Goal: Information Seeking & Learning: Learn about a topic

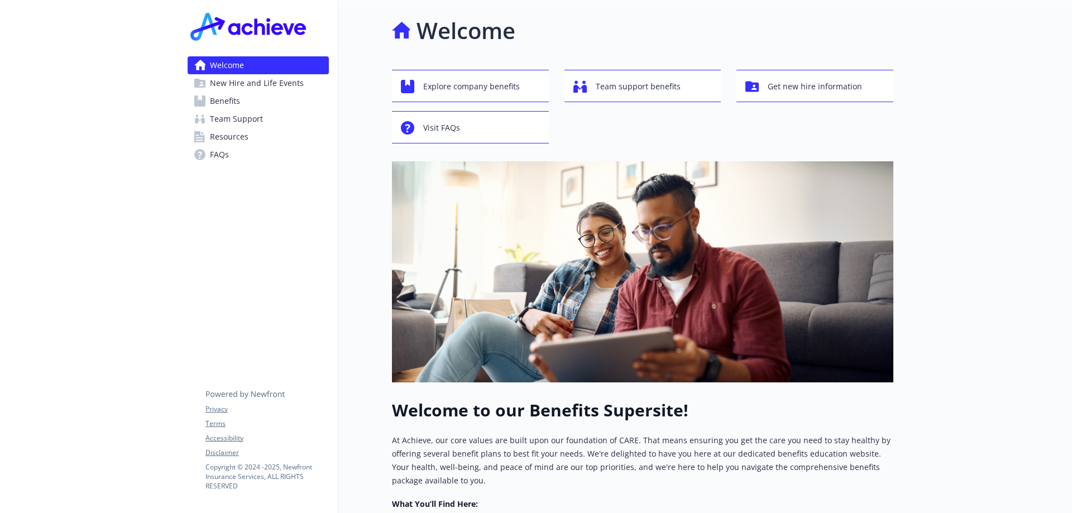
click at [223, 101] on span "Benefits" at bounding box center [225, 101] width 30 height 18
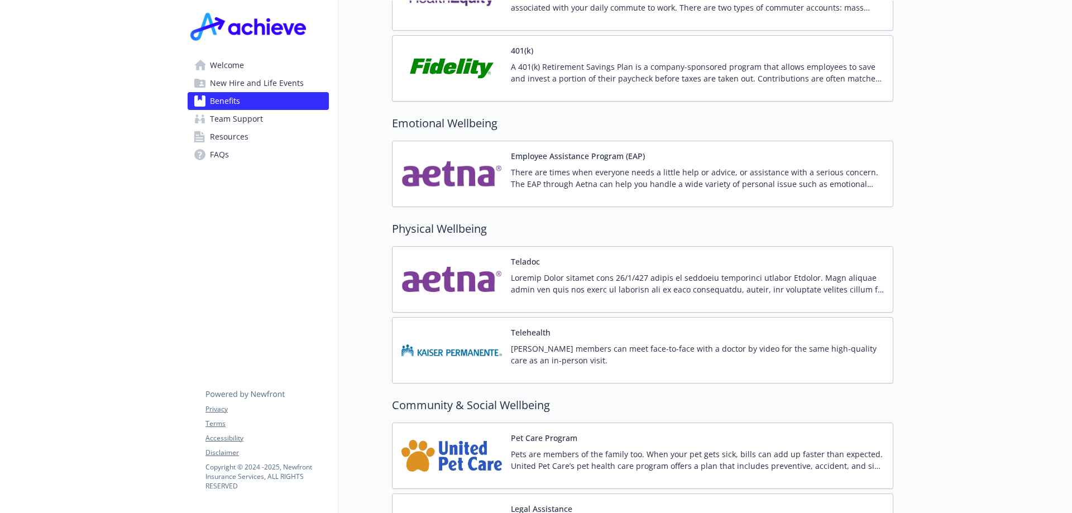
click at [422, 45] on img at bounding box center [451, 68] width 100 height 47
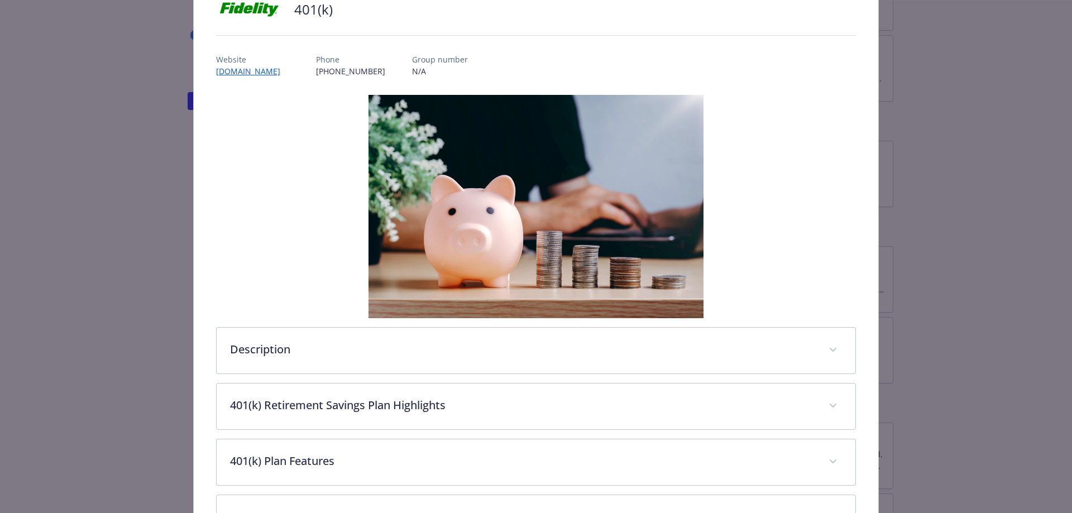
scroll to position [185, 0]
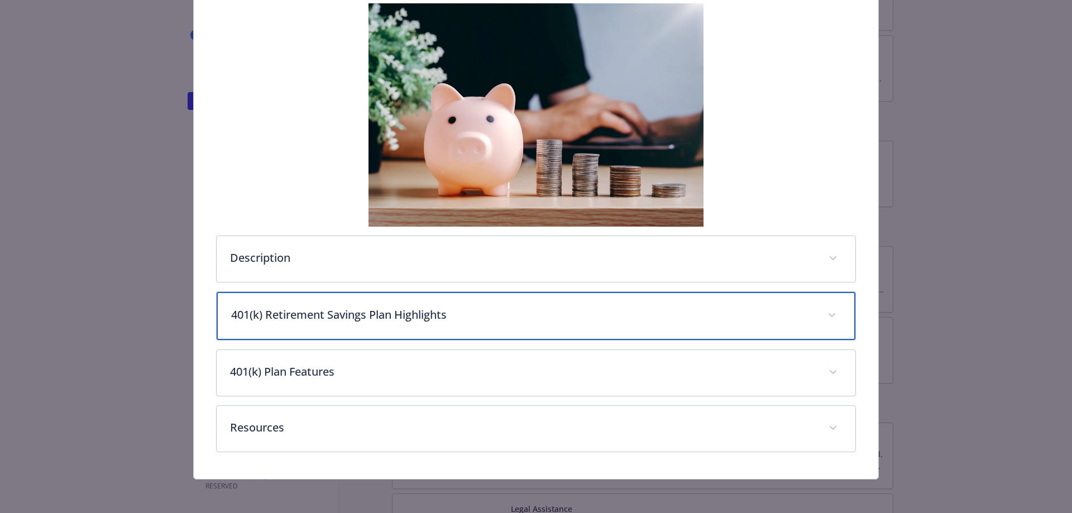
click at [493, 309] on p "401(k) Retirement Savings Plan Highlights" at bounding box center [522, 314] width 583 height 17
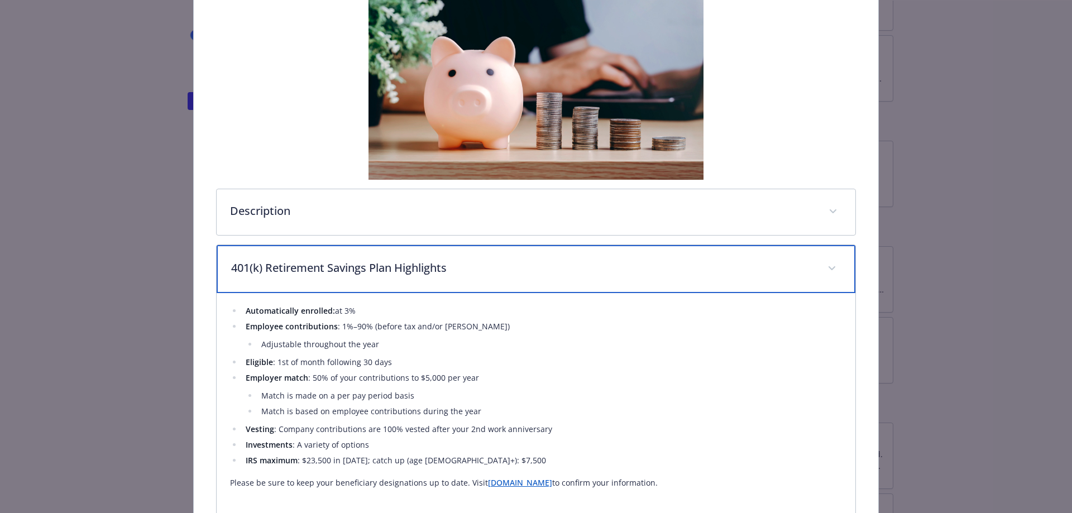
scroll to position [296, 0]
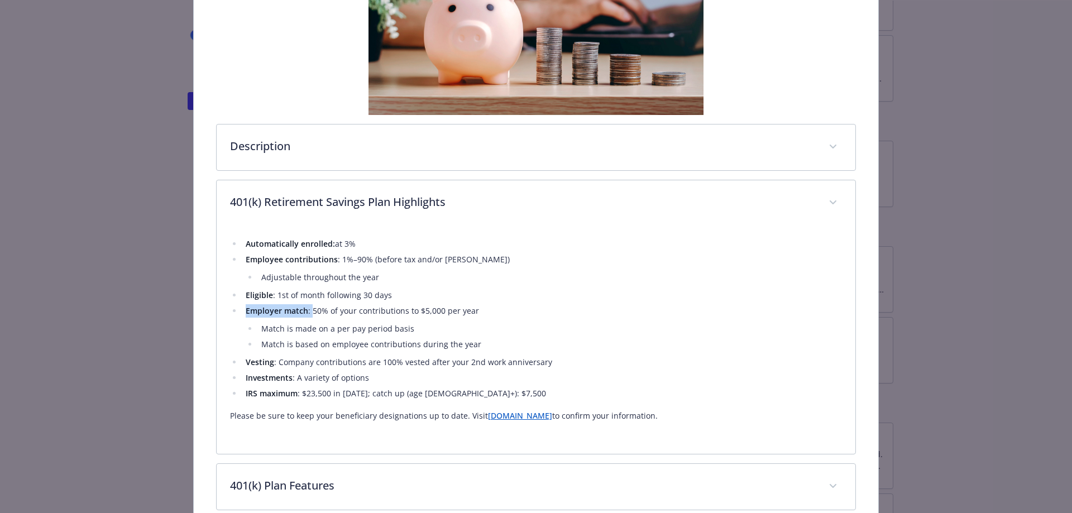
drag, startPoint x: 310, startPoint y: 313, endPoint x: 480, endPoint y: 311, distance: 170.2
click at [480, 311] on li "Employer match : 50% of your contributions to $5,000 per year Match is made on …" at bounding box center [542, 327] width 600 height 47
click at [494, 311] on li "Employer match : 50% of your contributions to $5,000 per year Match is made on …" at bounding box center [542, 327] width 600 height 47
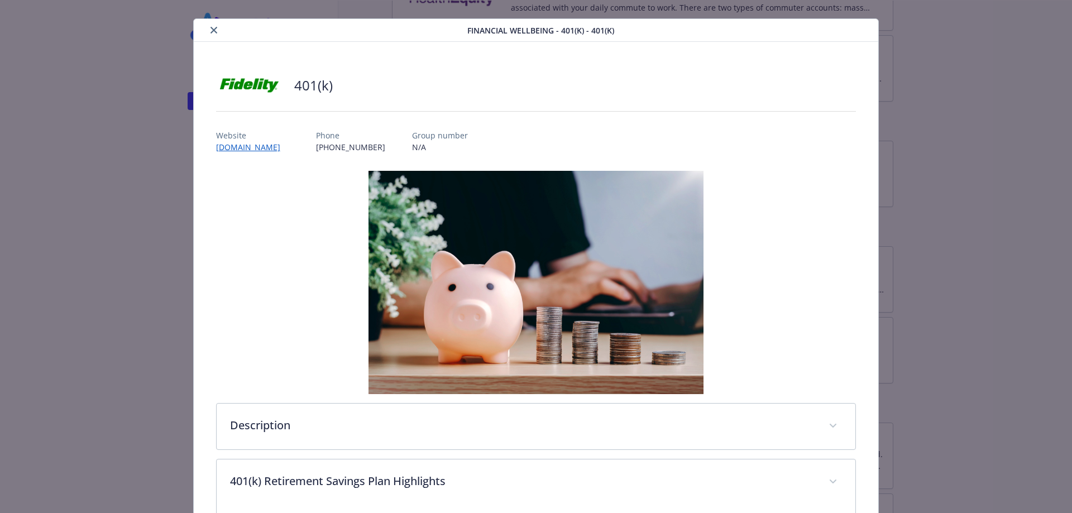
scroll to position [0, 0]
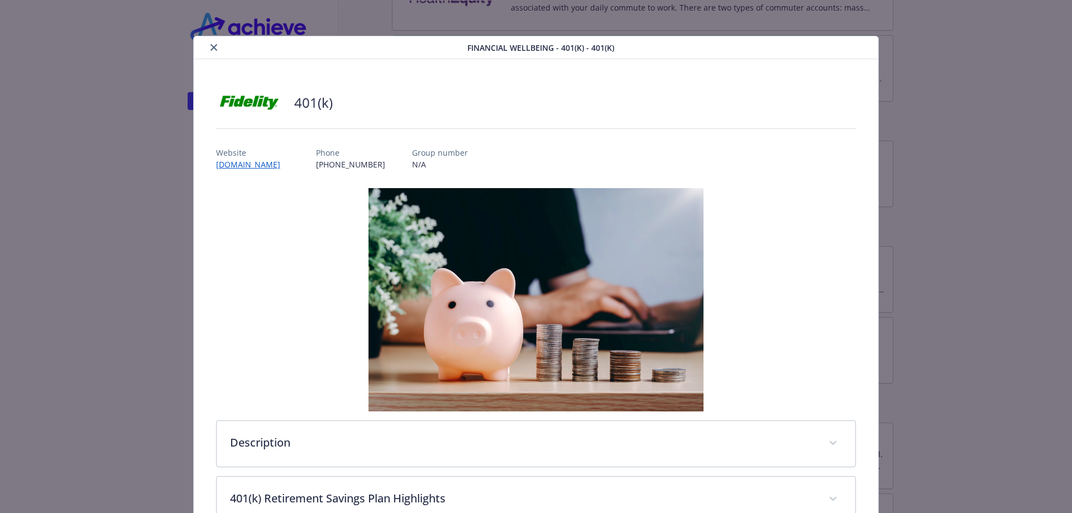
click at [210, 45] on icon "close" at bounding box center [213, 47] width 7 height 7
